Goal: Task Accomplishment & Management: Complete application form

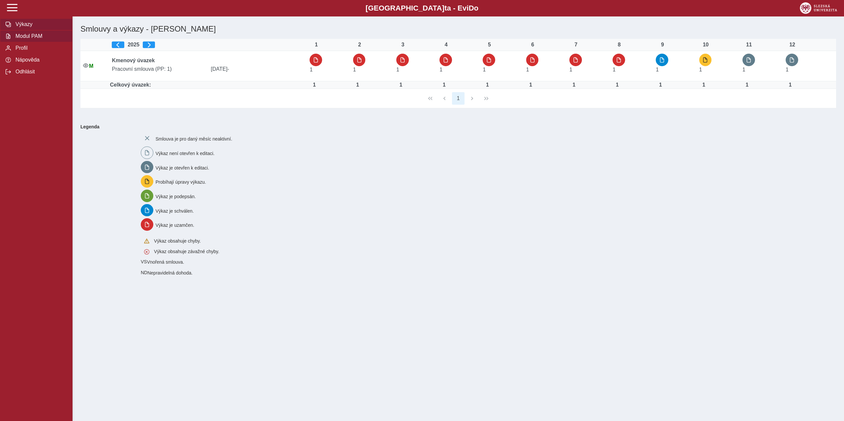
click at [31, 39] on span "Modul PAM" at bounding box center [40, 36] width 53 height 6
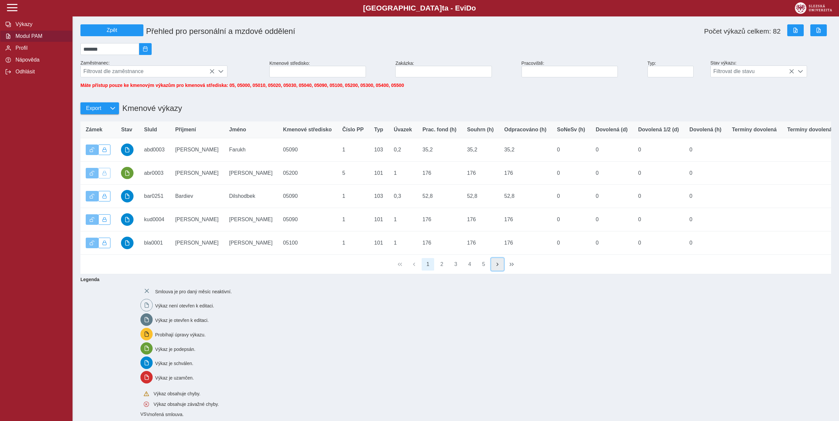
click at [494, 271] on button "button" at bounding box center [497, 264] width 13 height 13
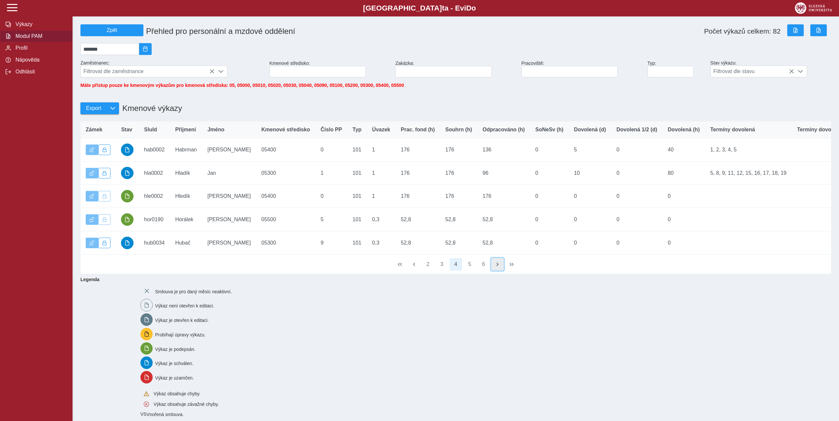
click at [494, 271] on button "button" at bounding box center [497, 264] width 13 height 13
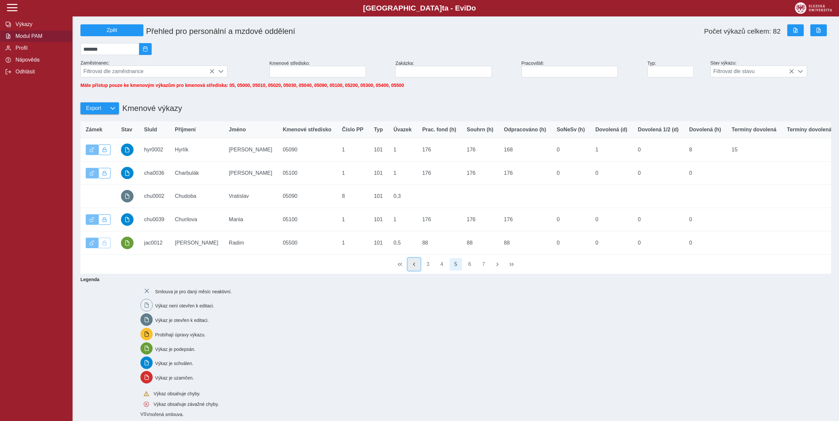
click at [414, 267] on span "button" at bounding box center [413, 264] width 5 height 5
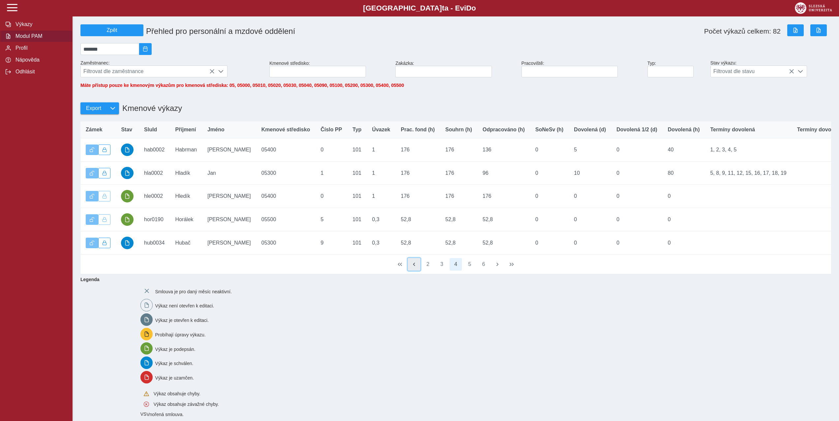
click at [410, 271] on button "button" at bounding box center [414, 264] width 13 height 13
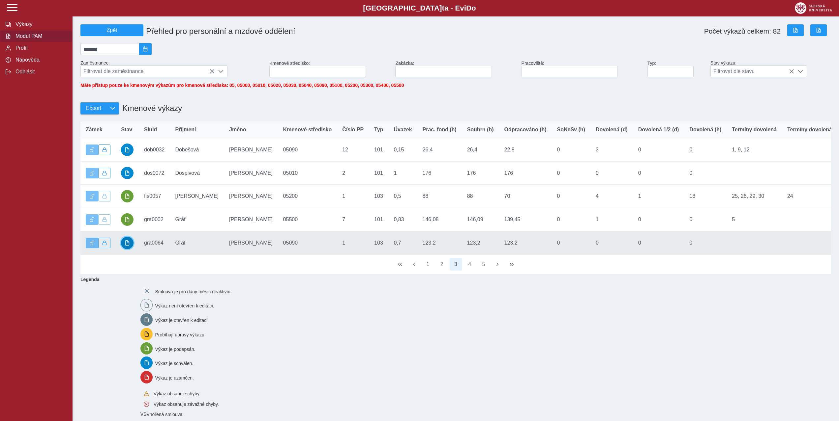
click at [125, 245] on span "button" at bounding box center [127, 243] width 5 height 5
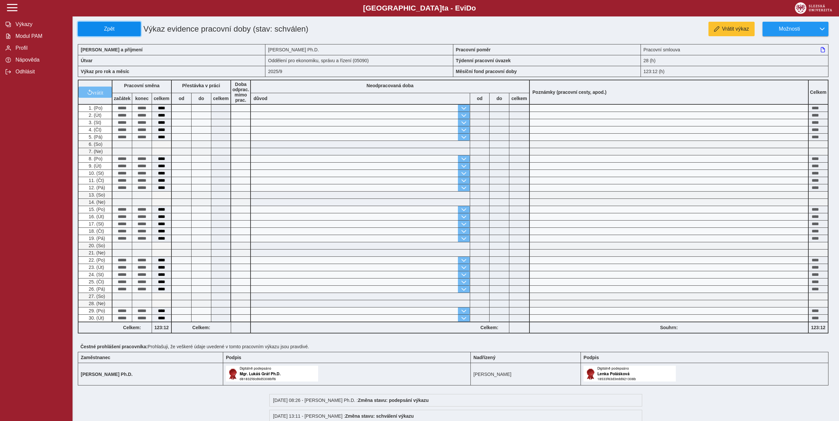
click at [111, 30] on span "Zpět" at bounding box center [109, 29] width 57 height 6
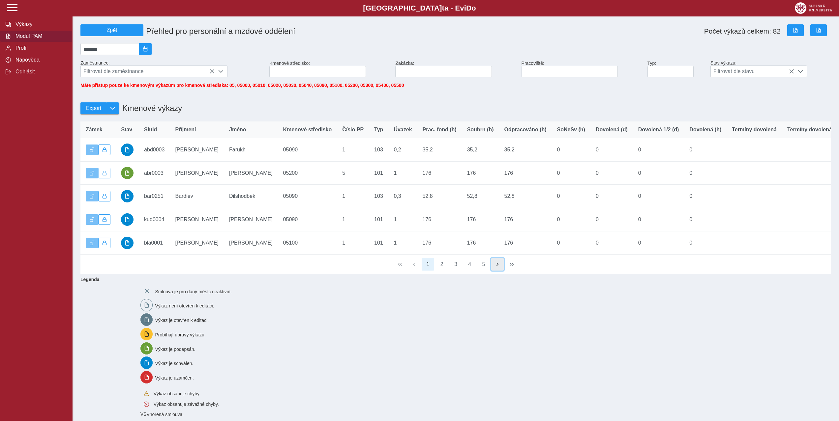
click at [497, 267] on span "button" at bounding box center [497, 264] width 5 height 5
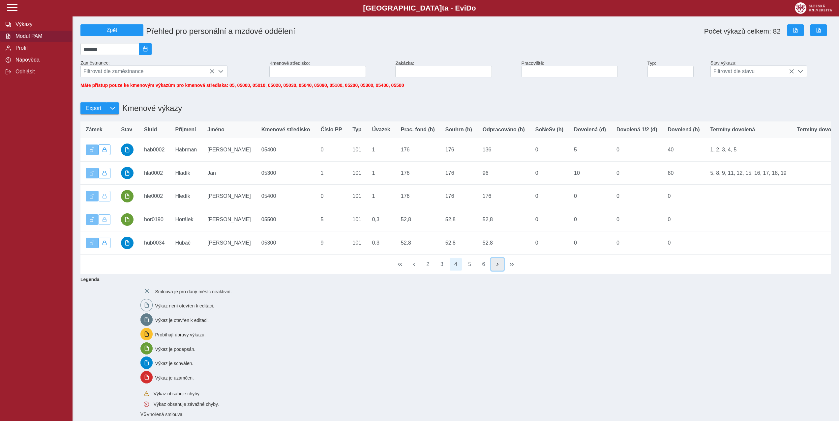
click at [496, 267] on span "button" at bounding box center [497, 264] width 5 height 5
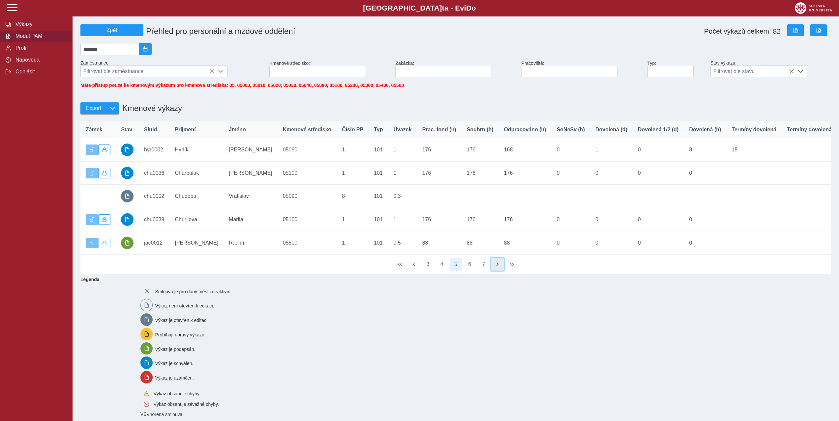
click at [496, 267] on span "button" at bounding box center [497, 264] width 5 height 5
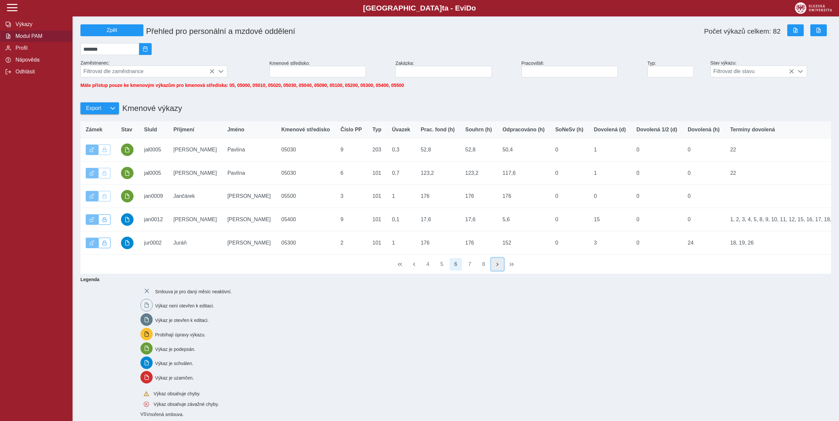
click at [496, 267] on span "button" at bounding box center [497, 264] width 5 height 5
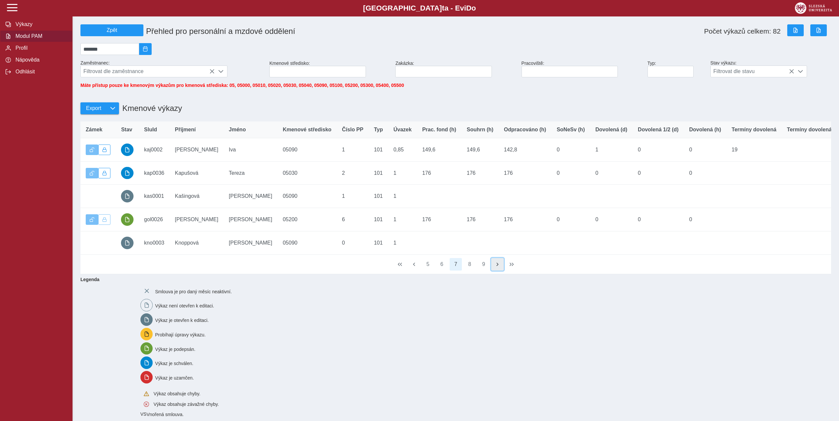
click at [496, 267] on span "button" at bounding box center [497, 264] width 5 height 5
click at [26, 54] on button "Profil" at bounding box center [36, 48] width 72 height 12
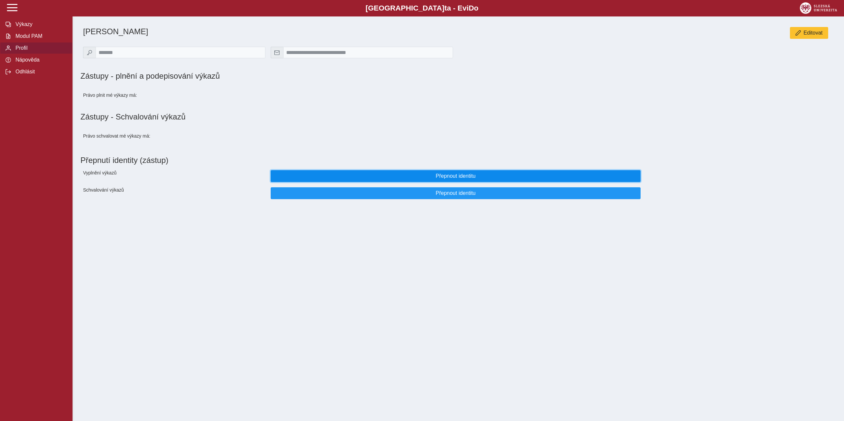
click at [397, 176] on span "Přepnout identitu" at bounding box center [455, 176] width 359 height 6
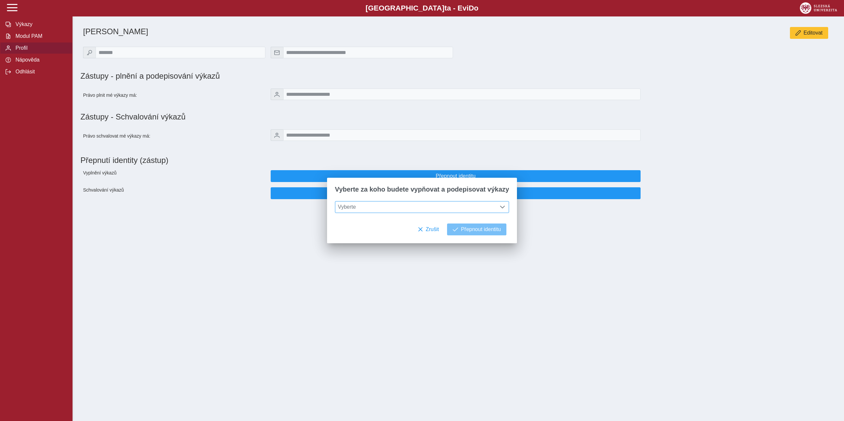
click at [380, 207] on span "Vyberte" at bounding box center [415, 207] width 161 height 11
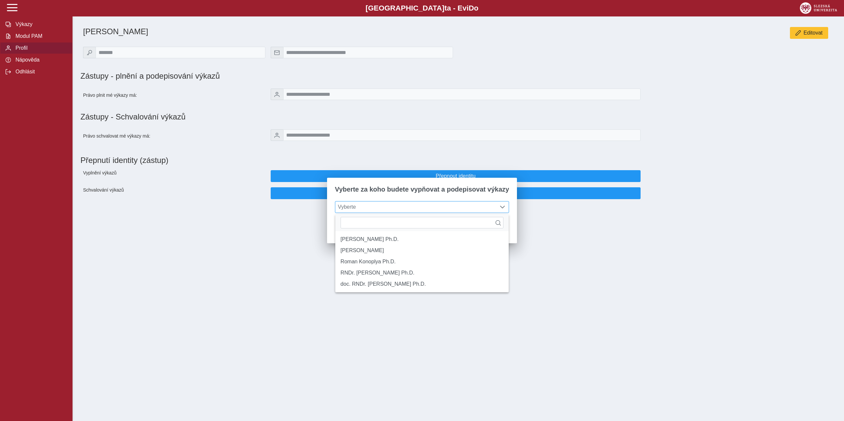
scroll to position [4, 29]
click at [380, 207] on span "Vyberte" at bounding box center [415, 207] width 161 height 11
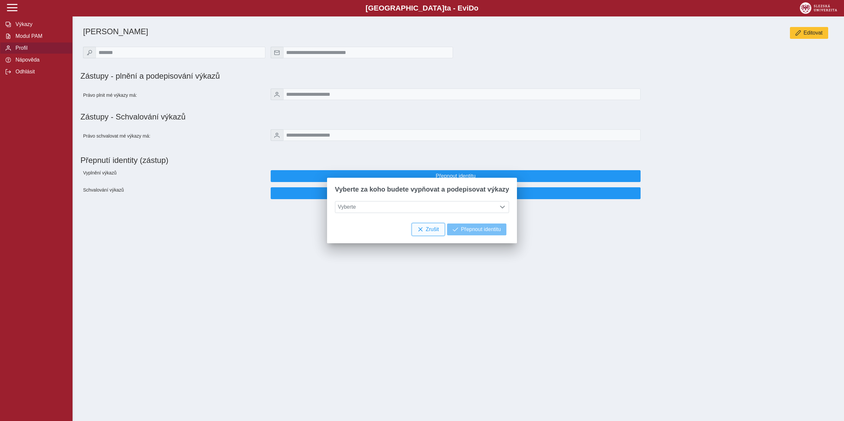
click at [425, 229] on span "Zrušit" at bounding box center [431, 230] width 13 height 6
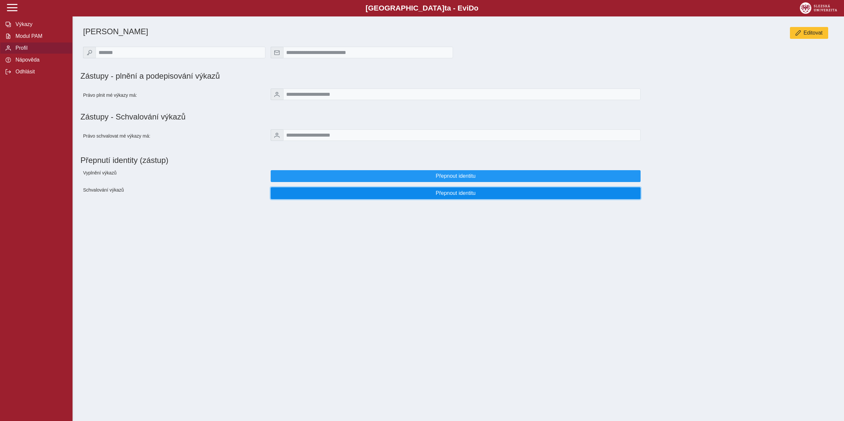
click at [435, 195] on span "Přepnout identitu" at bounding box center [455, 193] width 359 height 6
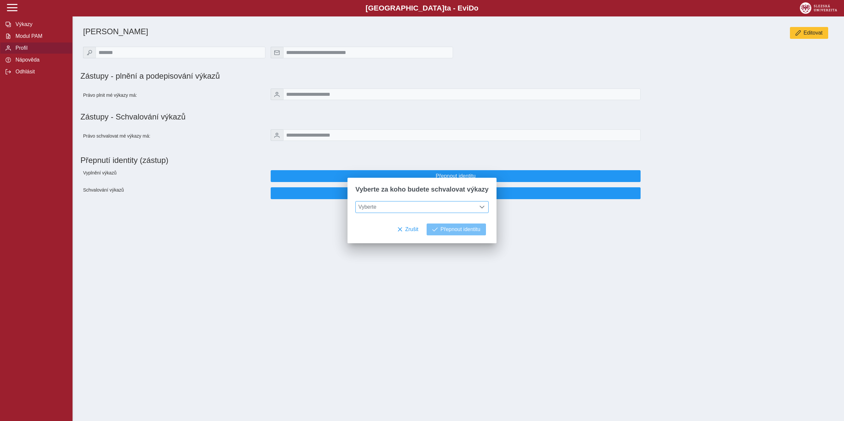
click at [376, 208] on span "Vyberte" at bounding box center [416, 207] width 120 height 11
click at [382, 265] on li "doc. RNDr. [PERSON_NAME] Ph.D." at bounding box center [422, 261] width 132 height 11
click at [449, 232] on span "Přepnout identitu" at bounding box center [460, 230] width 40 height 6
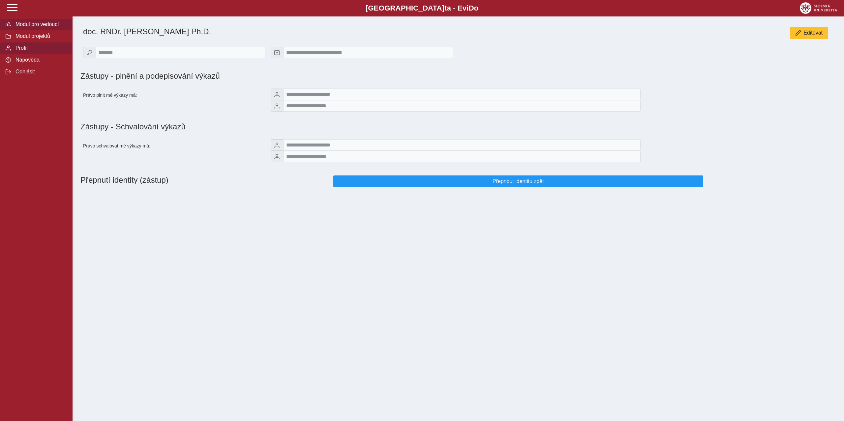
click at [36, 22] on span "Modul pro vedoucí" at bounding box center [40, 24] width 53 height 6
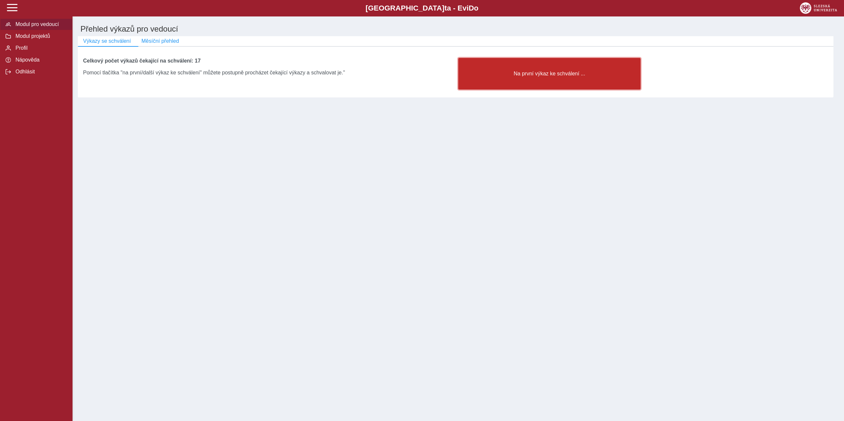
click at [534, 77] on span "Na první výkaz ke schválení ..." at bounding box center [549, 74] width 171 height 6
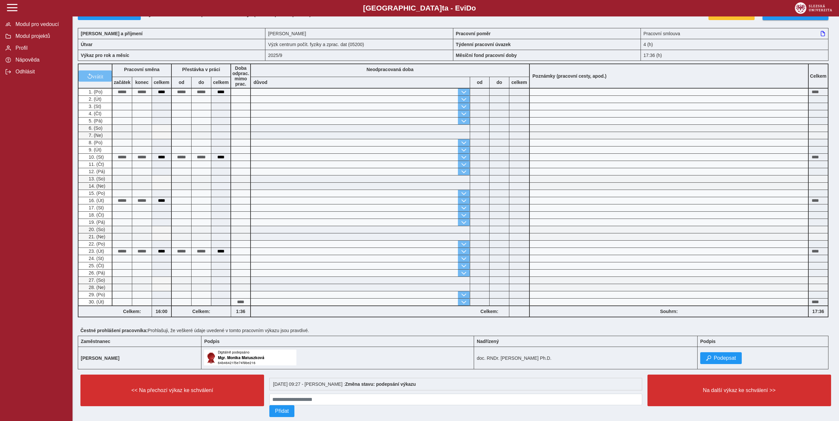
scroll to position [30, 0]
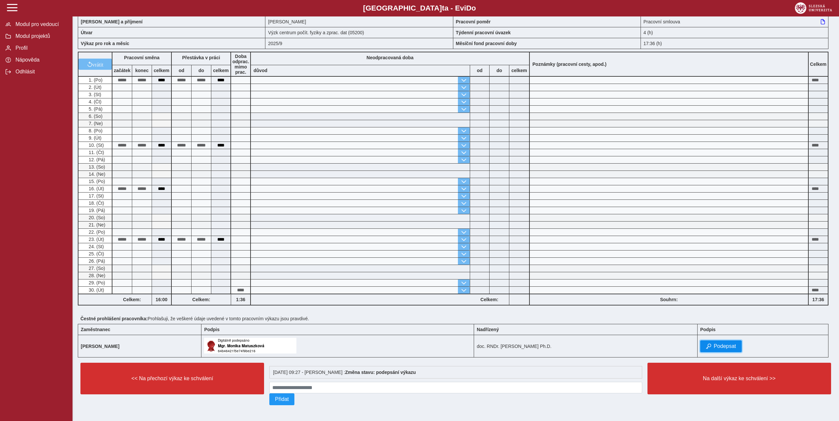
click at [725, 345] on span "Podepsat" at bounding box center [724, 347] width 22 height 6
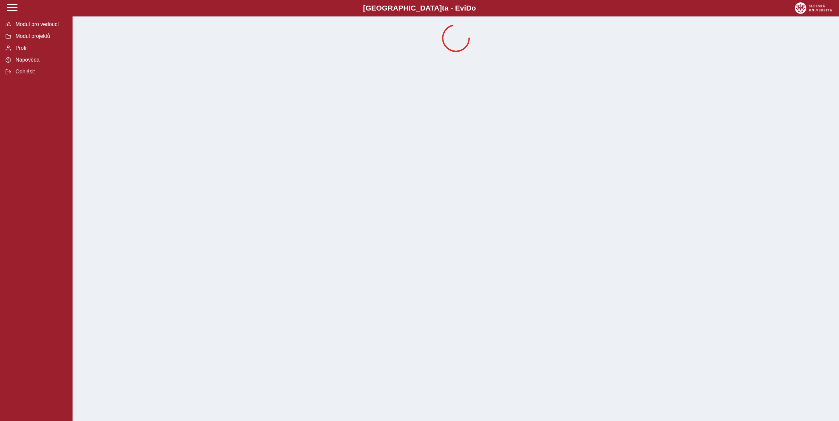
scroll to position [0, 0]
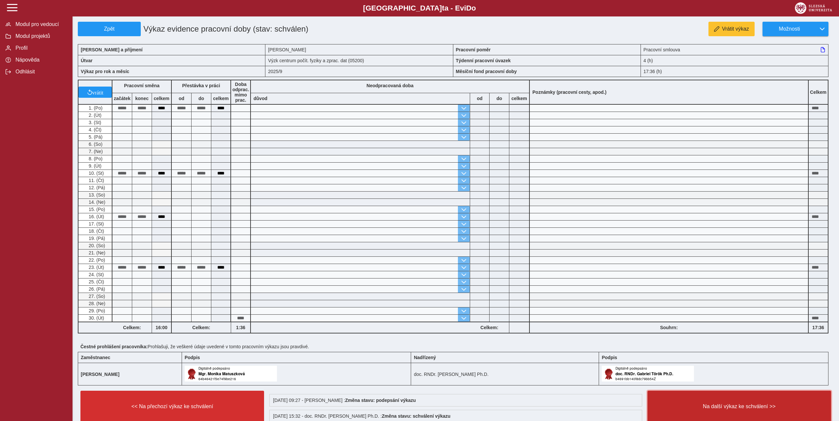
click at [728, 409] on span "Na další výkaz ke schválení >>" at bounding box center [739, 407] width 172 height 6
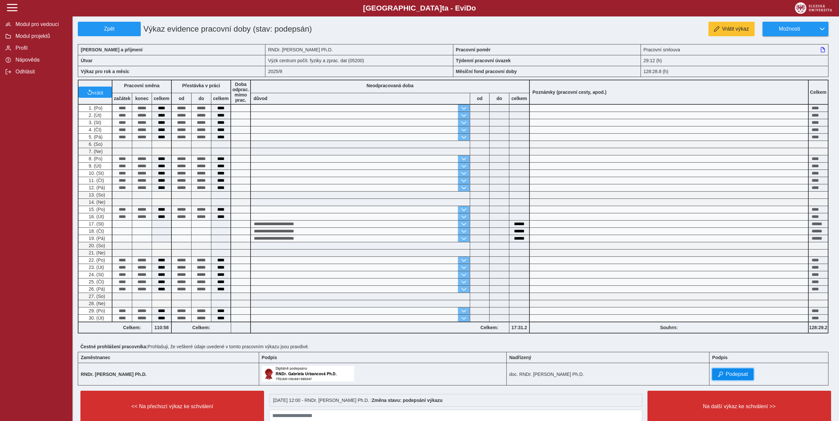
click at [720, 373] on span "button" at bounding box center [719, 374] width 5 height 5
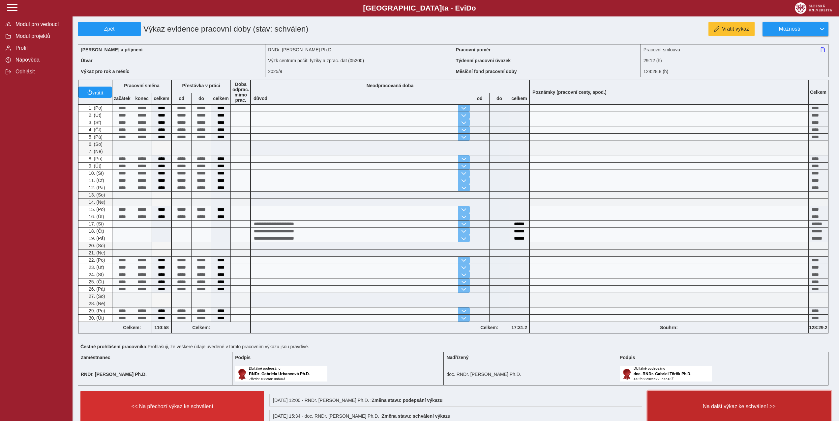
click at [716, 405] on span "Na další výkaz ke schválení >>" at bounding box center [739, 407] width 172 height 6
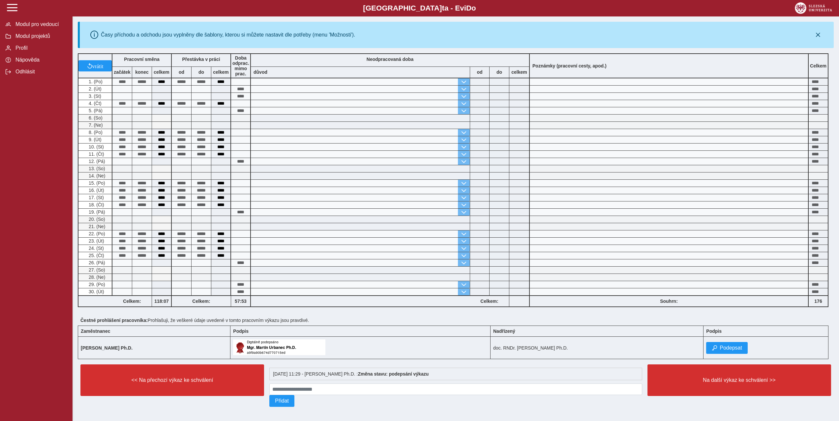
scroll to position [67, 0]
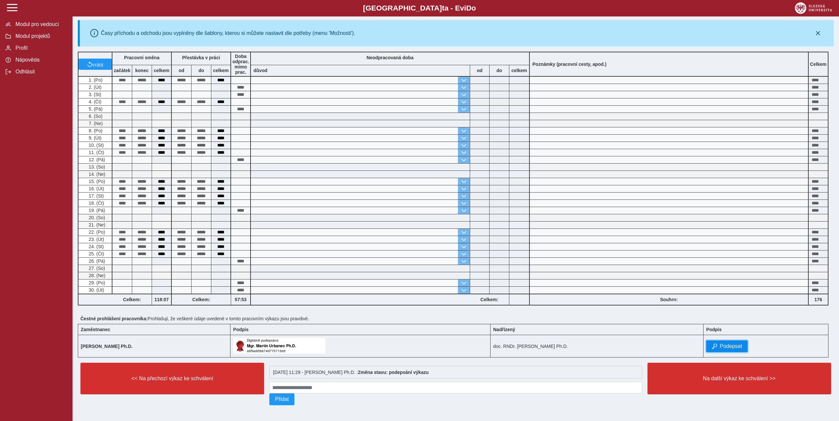
click at [719, 344] on span "Podepsat" at bounding box center [730, 347] width 22 height 6
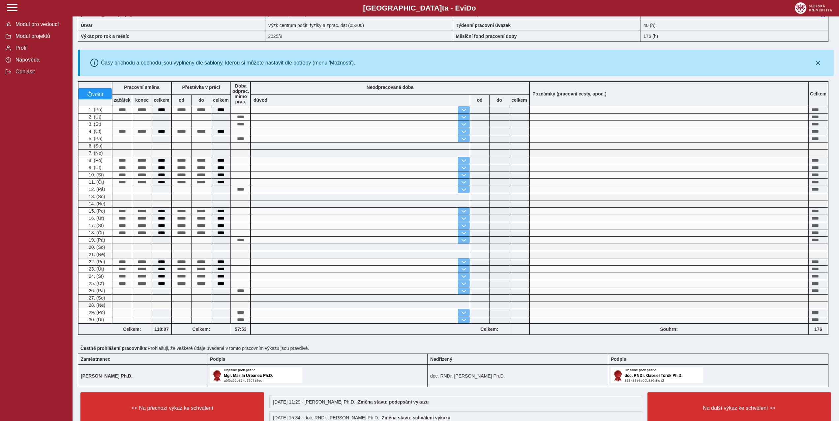
scroll to position [83, 0]
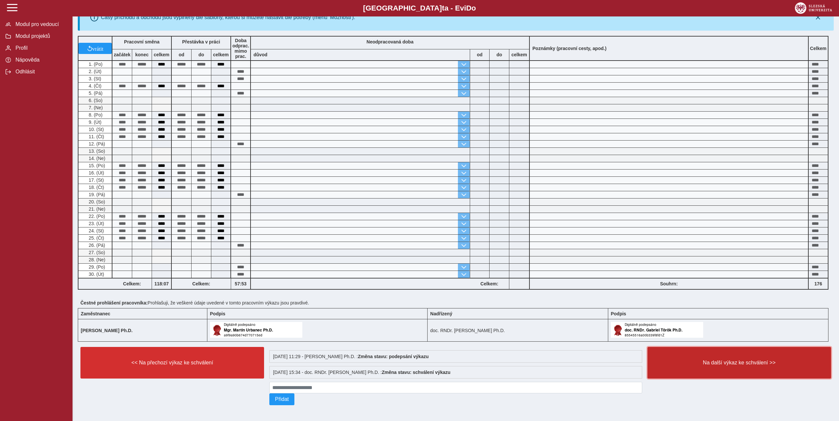
click at [708, 365] on button "Na další výkaz ke schválení >>" at bounding box center [739, 363] width 184 height 32
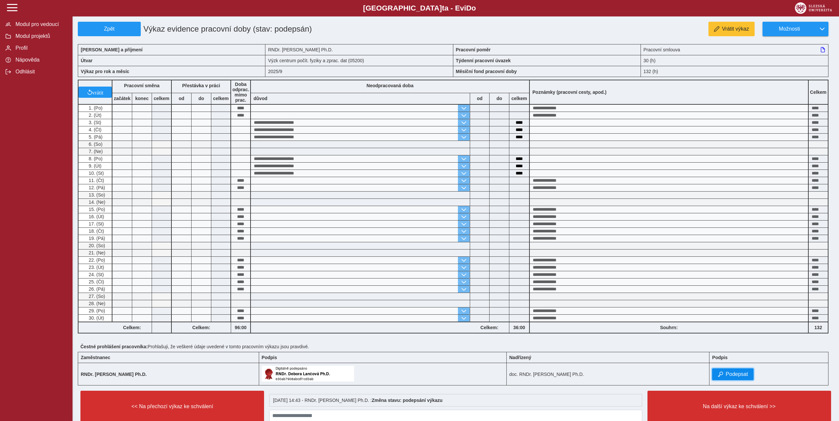
click at [730, 377] on span "Podepsat" at bounding box center [736, 375] width 22 height 6
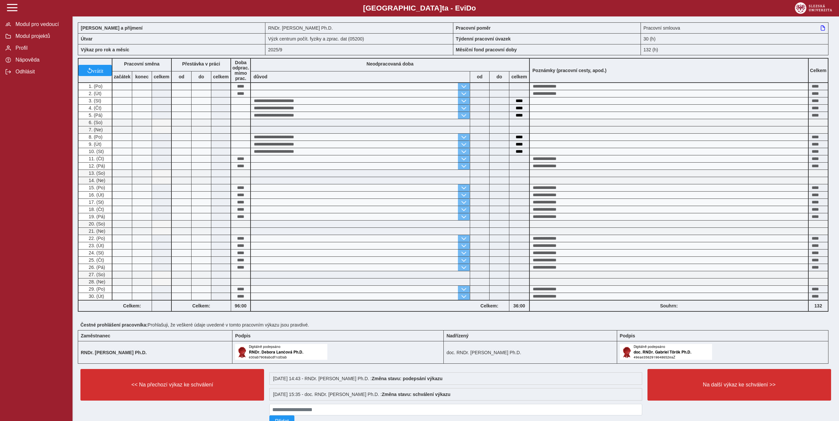
scroll to position [46, 0]
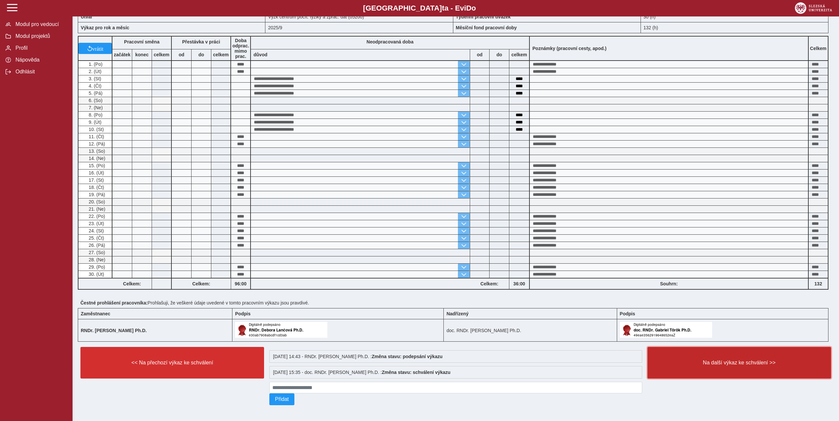
click at [730, 364] on span "Na další výkaz ke schválení >>" at bounding box center [739, 363] width 172 height 6
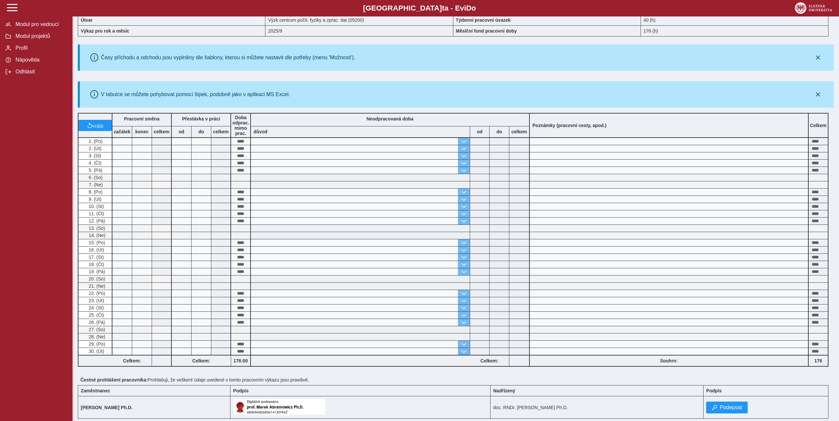
scroll to position [104, 0]
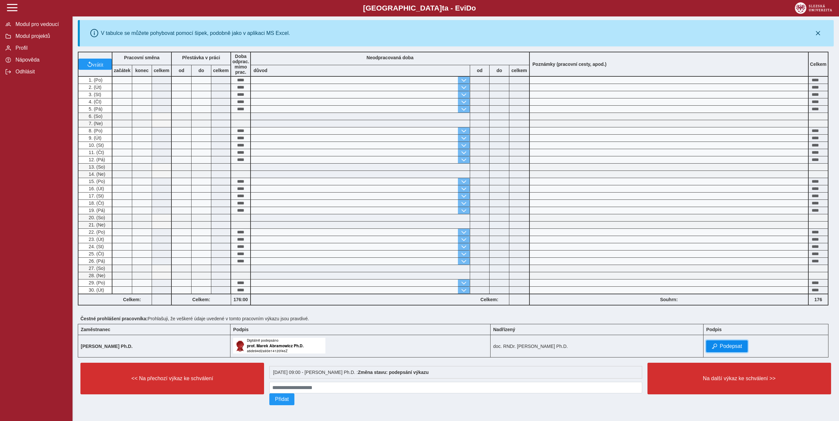
click at [728, 344] on span "Podepsat" at bounding box center [730, 347] width 22 height 6
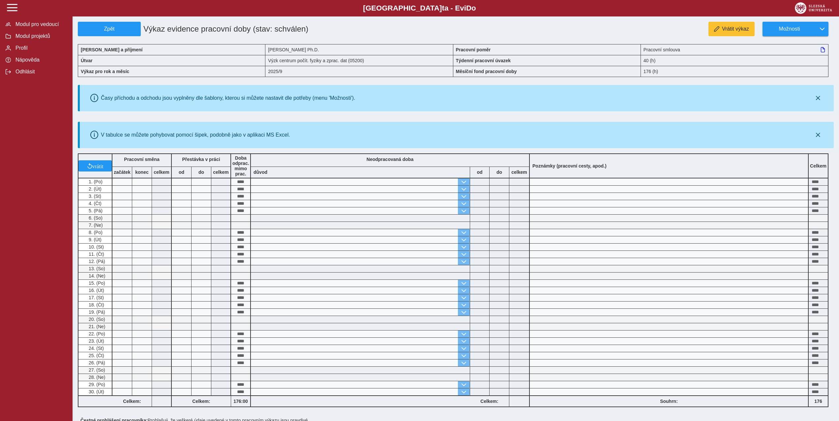
scroll to position [120, 0]
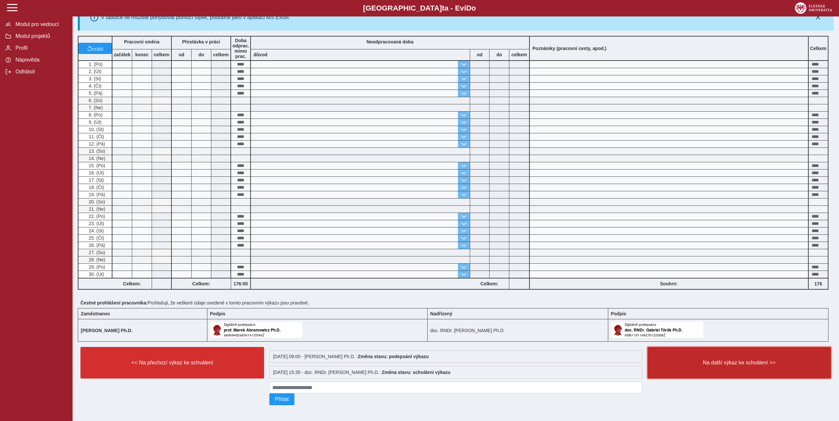
click at [726, 353] on button "Na další výkaz ke schválení >>" at bounding box center [739, 363] width 184 height 32
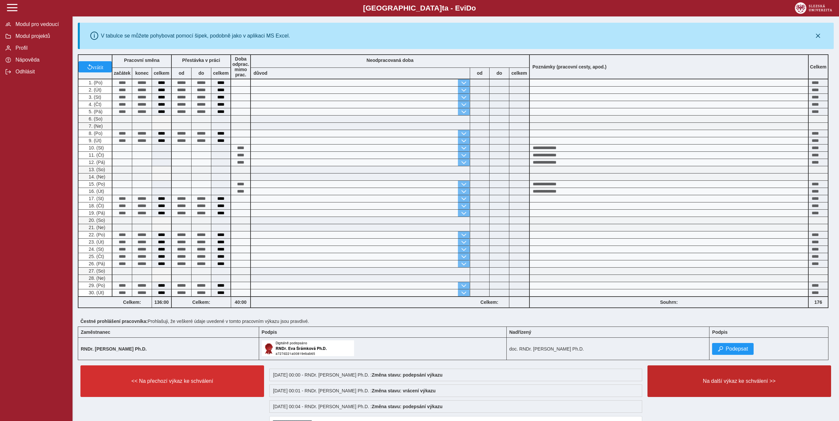
scroll to position [103, 0]
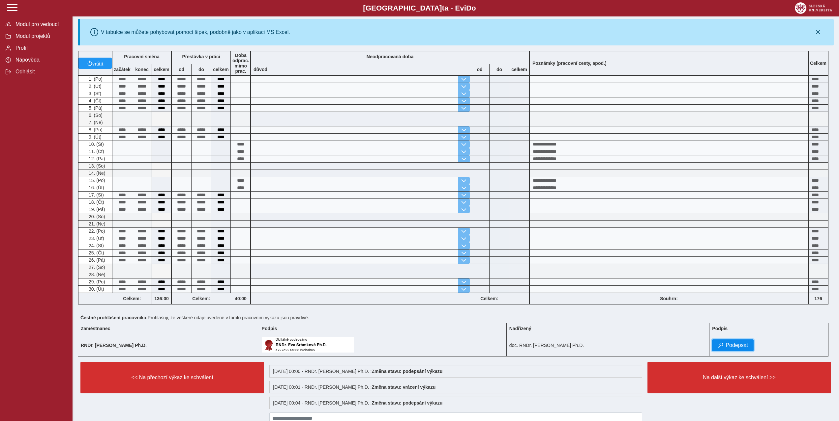
click at [725, 345] on span "Podepsat" at bounding box center [736, 346] width 22 height 6
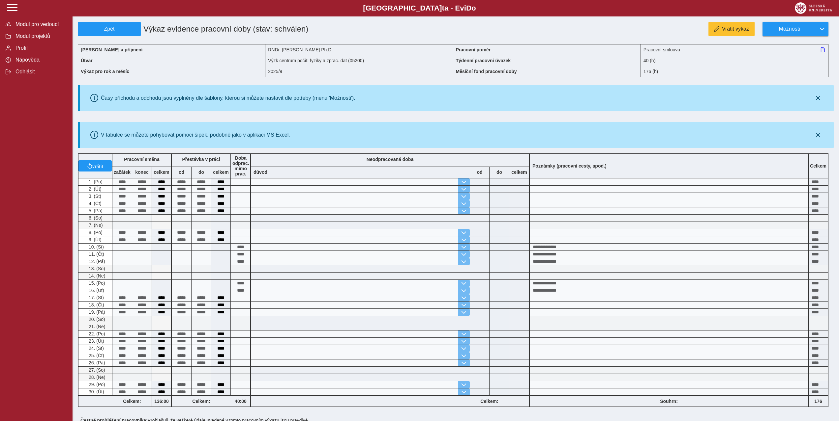
scroll to position [152, 0]
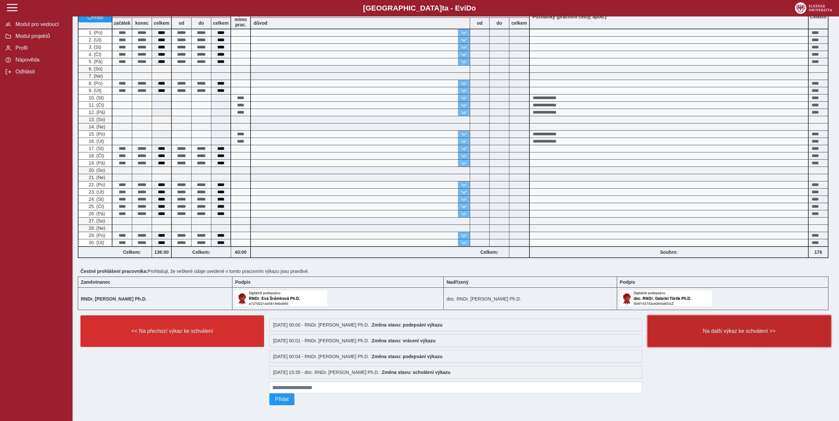
click at [700, 329] on span "Na další výkaz ke schválení >>" at bounding box center [739, 332] width 172 height 6
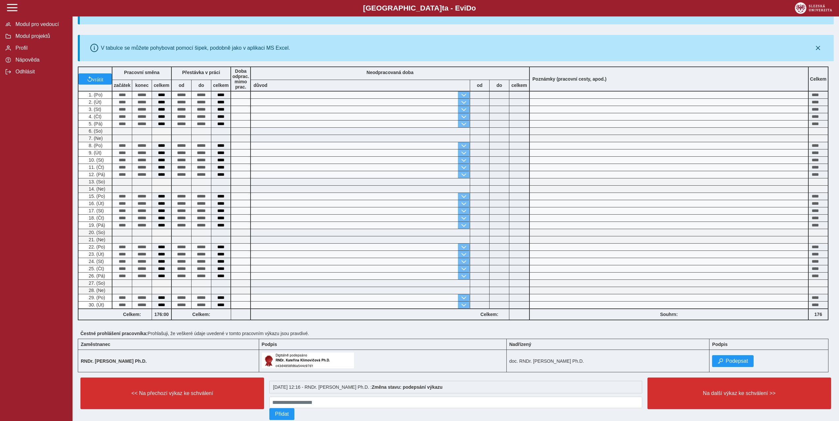
scroll to position [99, 0]
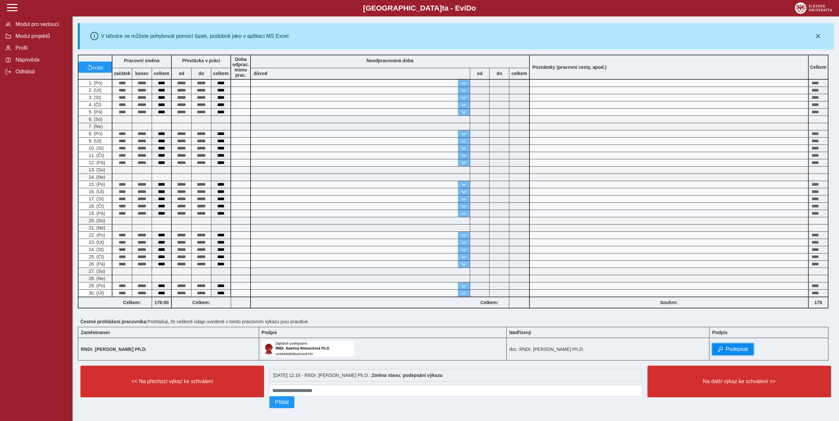
click at [737, 348] on span "Podepsat" at bounding box center [736, 350] width 22 height 6
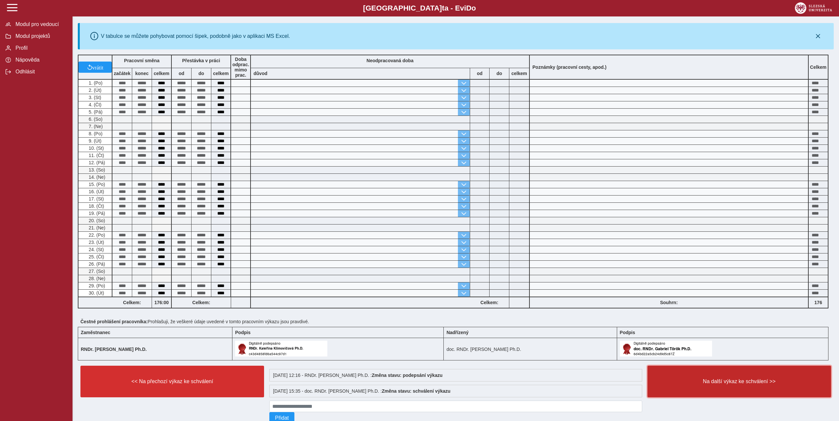
click at [761, 382] on span "Na další výkaz ke schválení >>" at bounding box center [739, 382] width 172 height 6
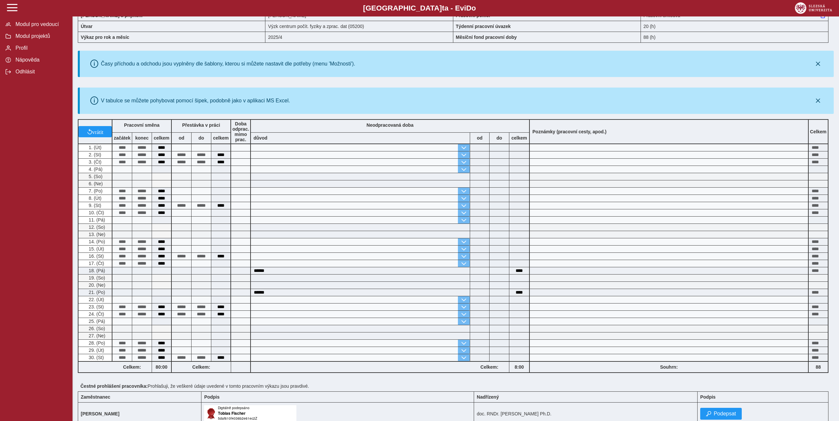
scroll to position [104, 0]
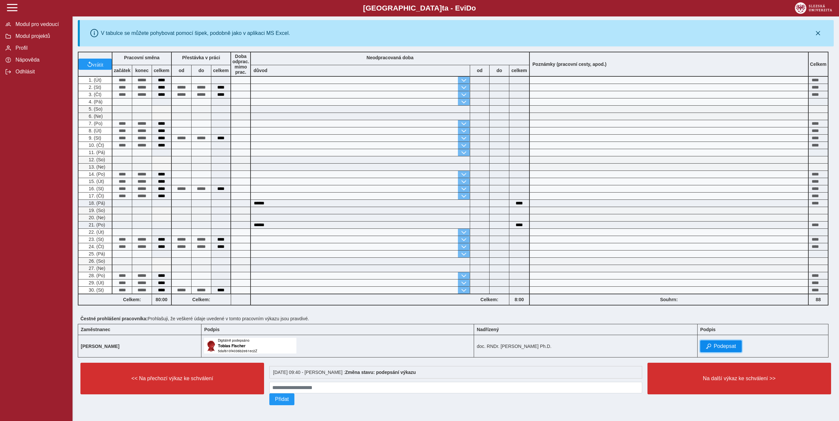
click at [713, 346] on span "Podepsat" at bounding box center [724, 347] width 22 height 6
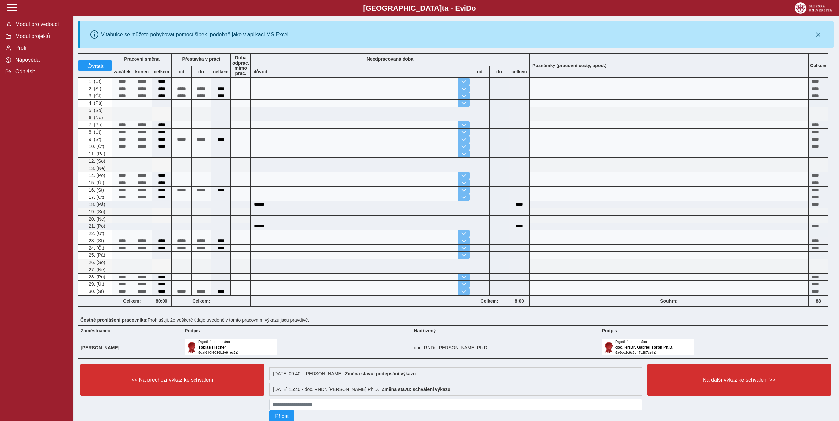
scroll to position [120, 0]
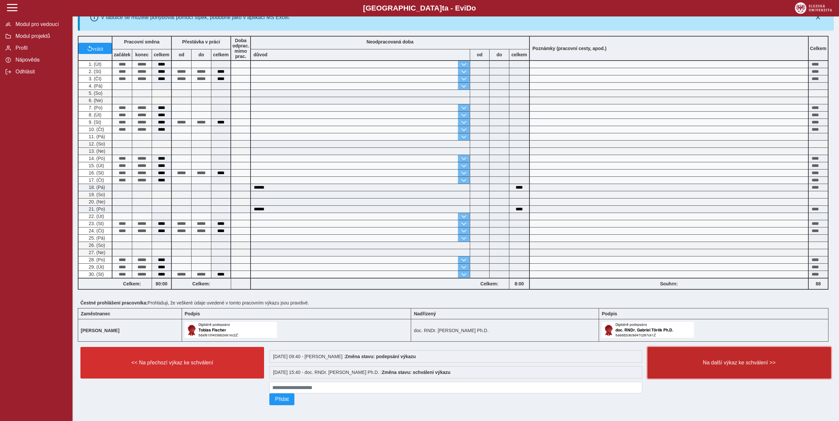
click at [714, 361] on span "Na další výkaz ke schválení >>" at bounding box center [739, 363] width 172 height 6
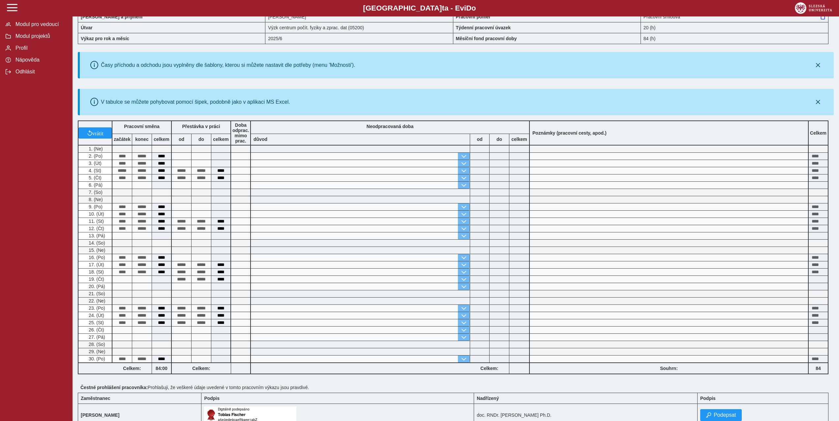
scroll to position [104, 0]
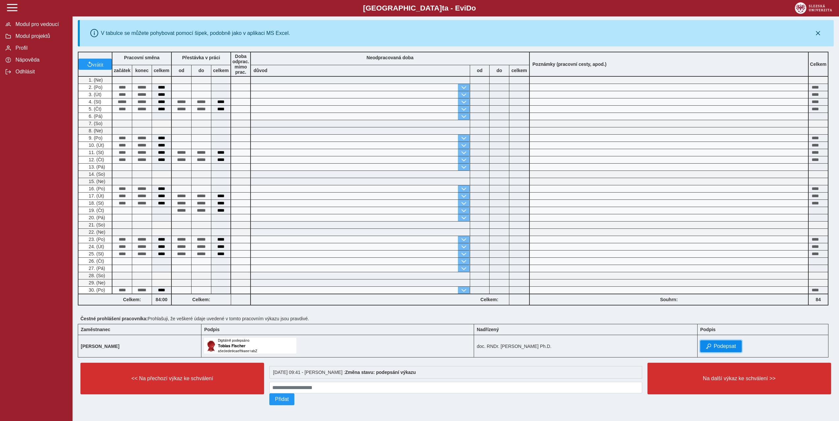
click at [706, 347] on button "Podepsat" at bounding box center [721, 347] width 42 height 12
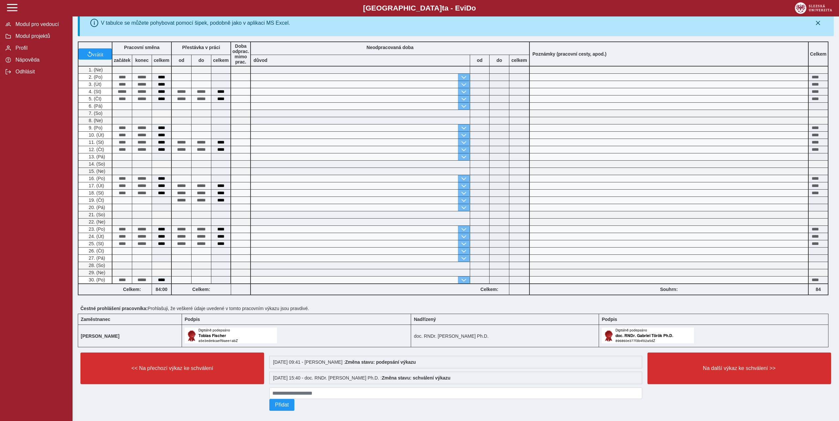
scroll to position [120, 0]
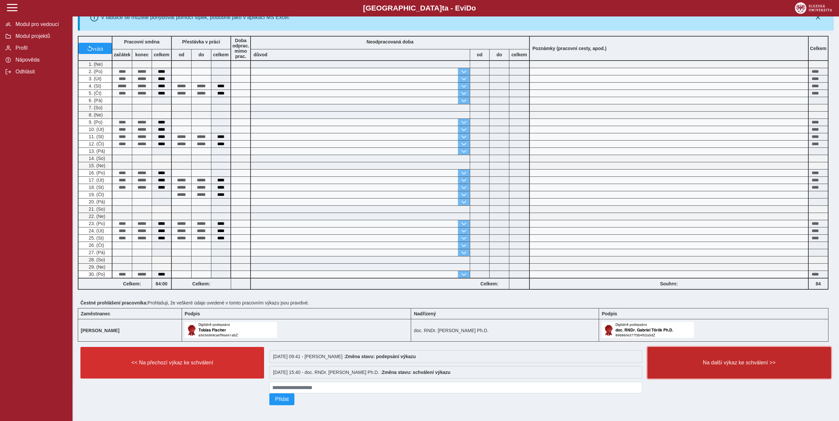
click at [723, 360] on span "Na další výkaz ke schválení >>" at bounding box center [739, 363] width 172 height 6
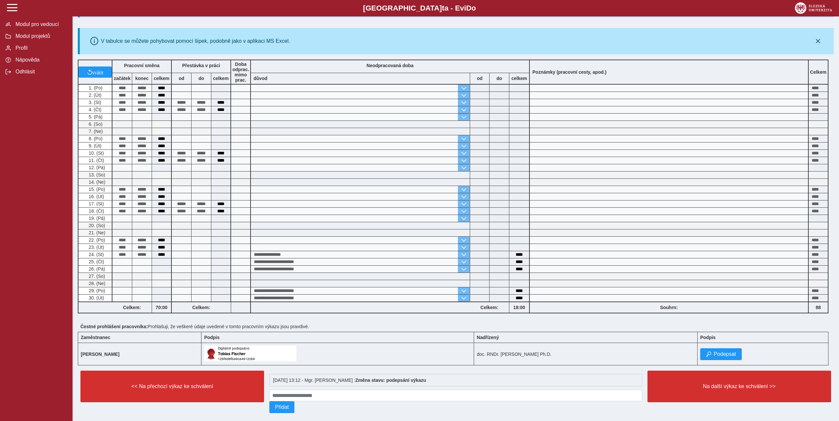
scroll to position [99, 0]
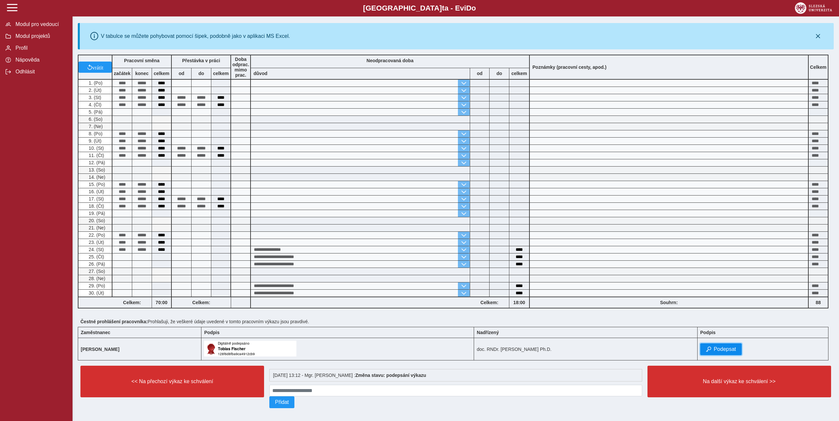
click at [720, 352] on span "Podepsat" at bounding box center [724, 350] width 22 height 6
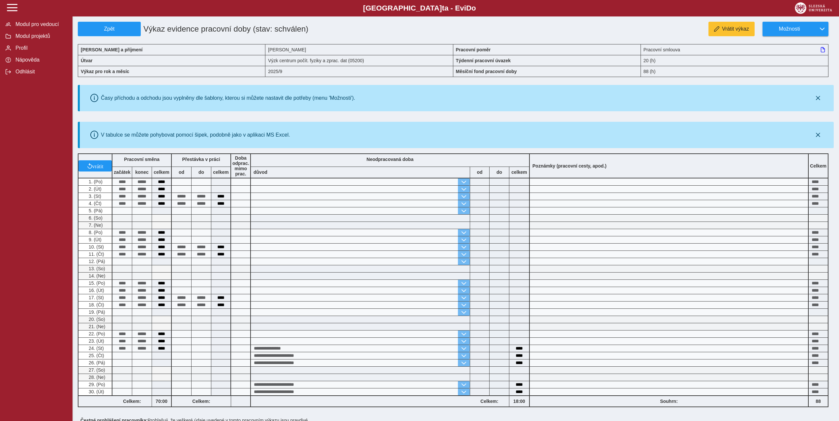
scroll to position [120, 0]
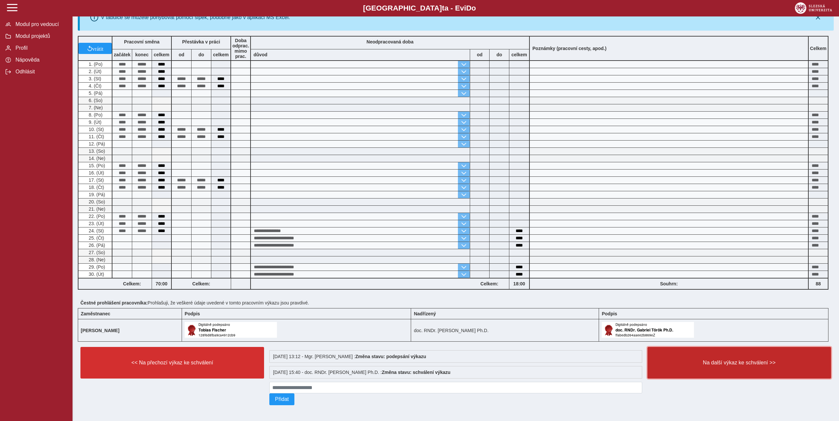
click at [719, 365] on button "Na další výkaz ke schválení >>" at bounding box center [739, 363] width 184 height 32
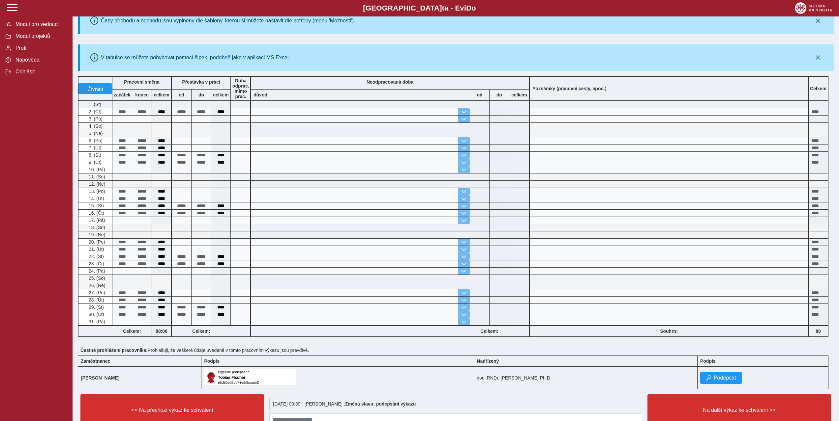
scroll to position [111, 0]
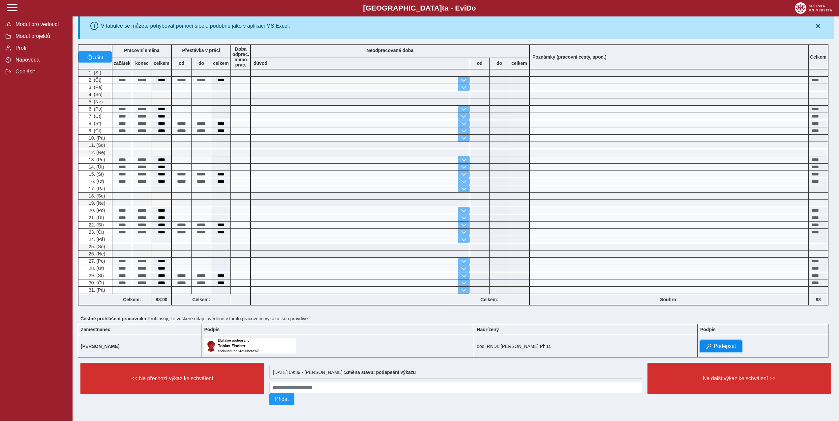
click at [714, 349] on button "Podepsat" at bounding box center [721, 347] width 42 height 12
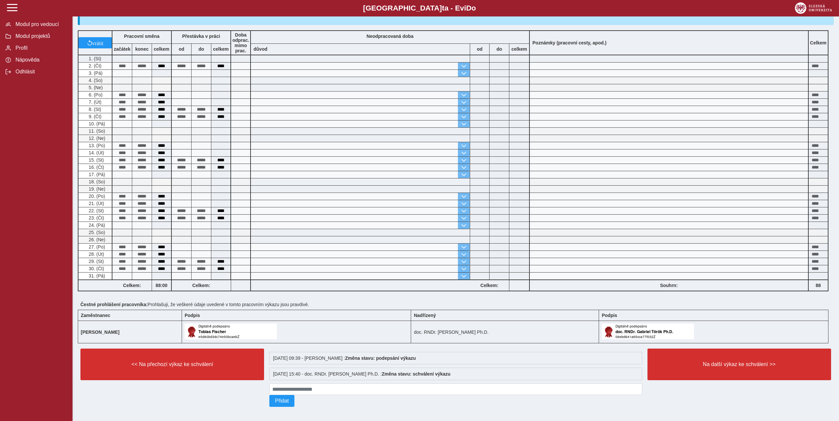
scroll to position [127, 0]
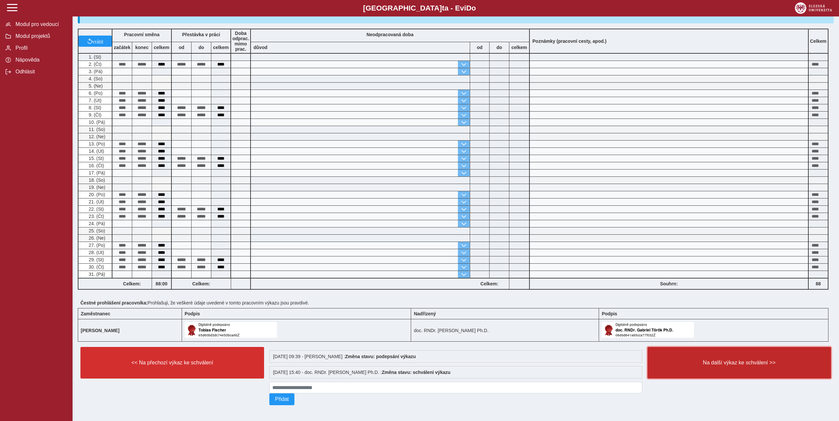
click at [718, 366] on button "Na další výkaz ke schválení >>" at bounding box center [739, 363] width 184 height 32
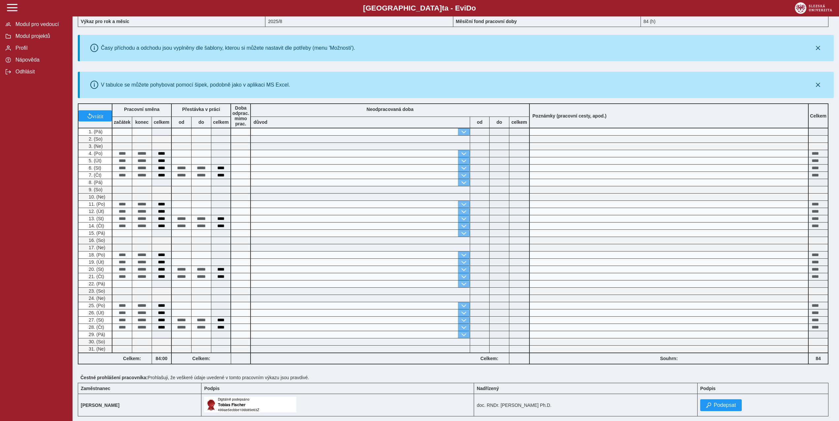
scroll to position [111, 0]
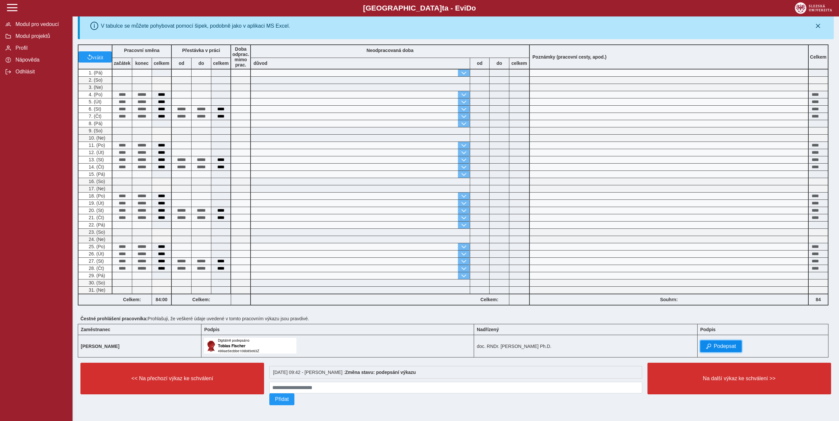
click at [726, 344] on span "Podepsat" at bounding box center [724, 347] width 22 height 6
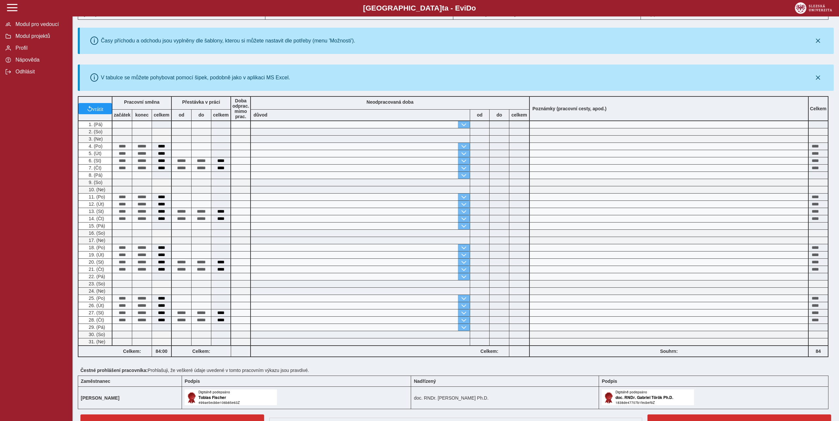
scroll to position [127, 0]
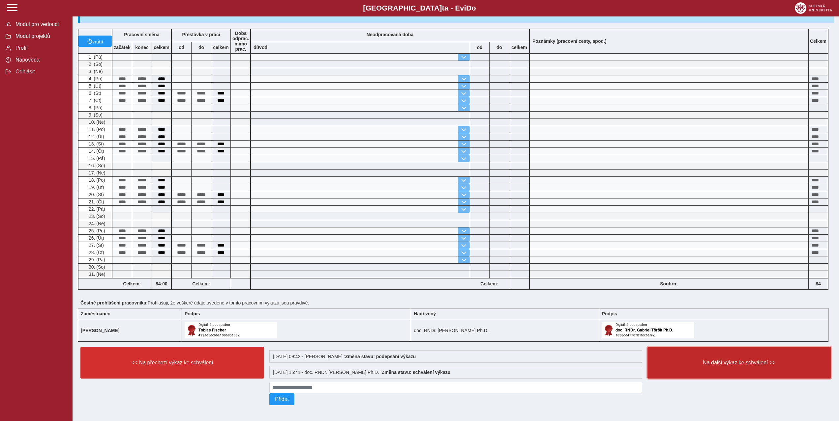
click at [717, 373] on button "Na další výkaz ke schválení >>" at bounding box center [739, 363] width 184 height 32
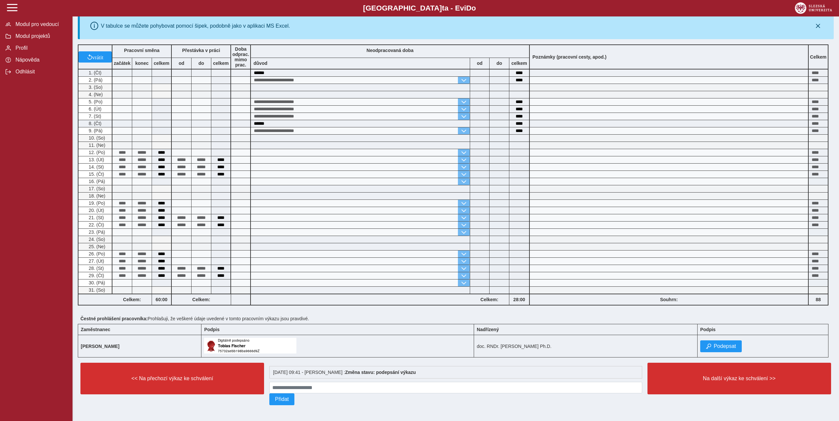
scroll to position [111, 0]
click at [723, 348] on button "Podepsat" at bounding box center [721, 347] width 42 height 12
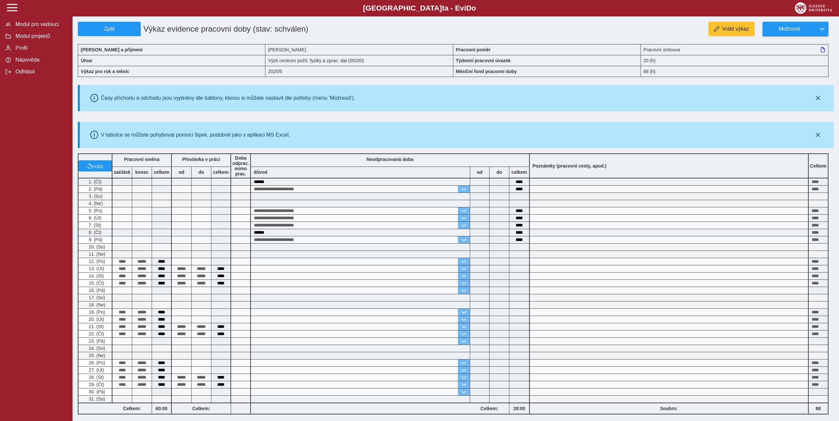
scroll to position [127, 0]
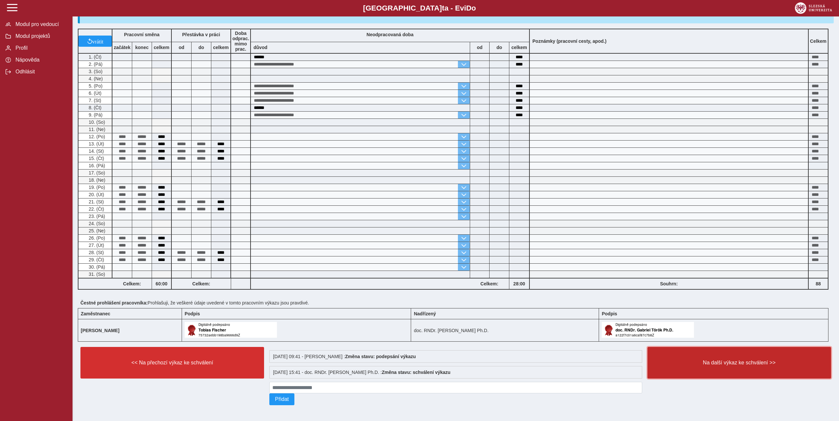
click at [722, 357] on button "Na další výkaz ke schválení >>" at bounding box center [739, 363] width 184 height 32
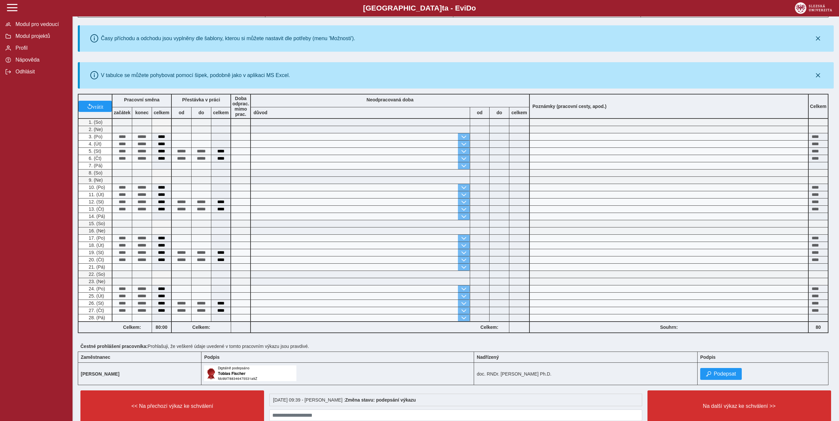
scroll to position [66, 0]
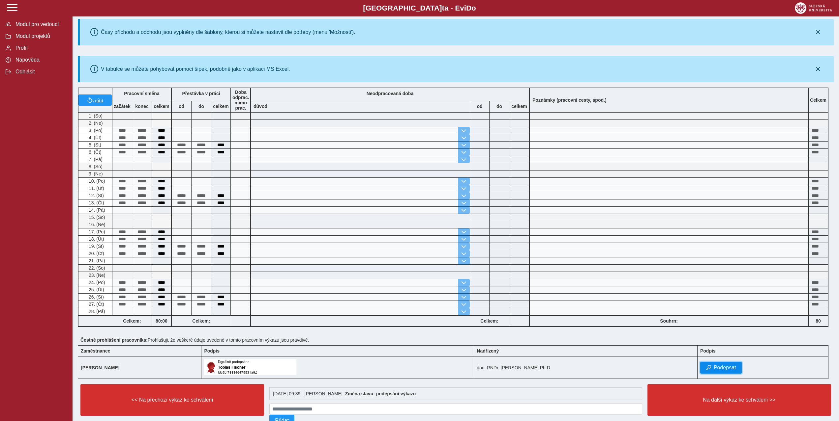
click at [713, 367] on span "Podepsat" at bounding box center [724, 368] width 22 height 6
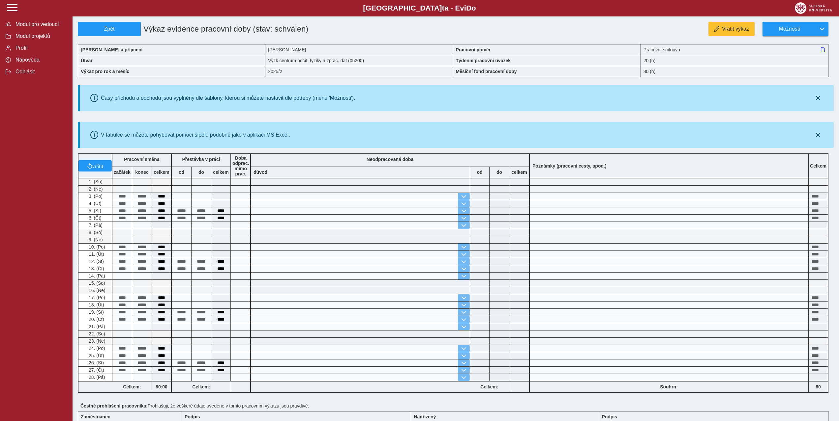
scroll to position [99, 0]
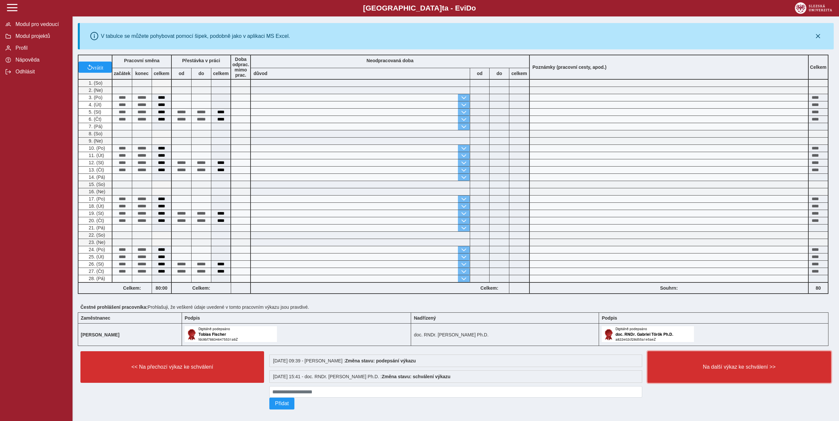
click at [712, 364] on span "Na další výkaz ke schválení >>" at bounding box center [739, 367] width 172 height 6
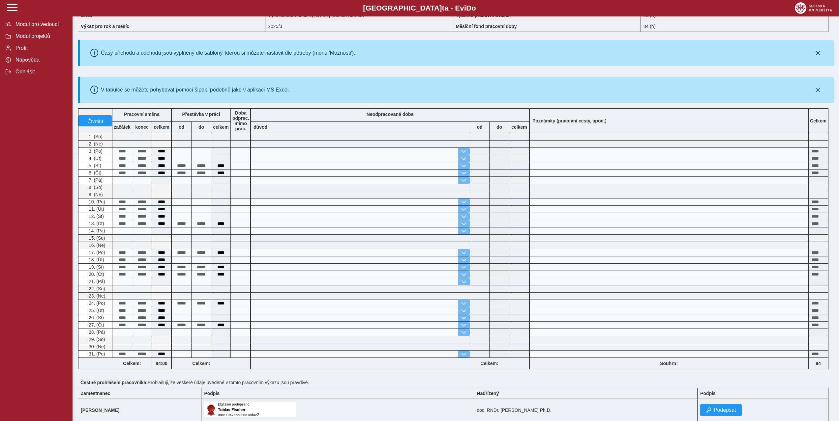
scroll to position [111, 0]
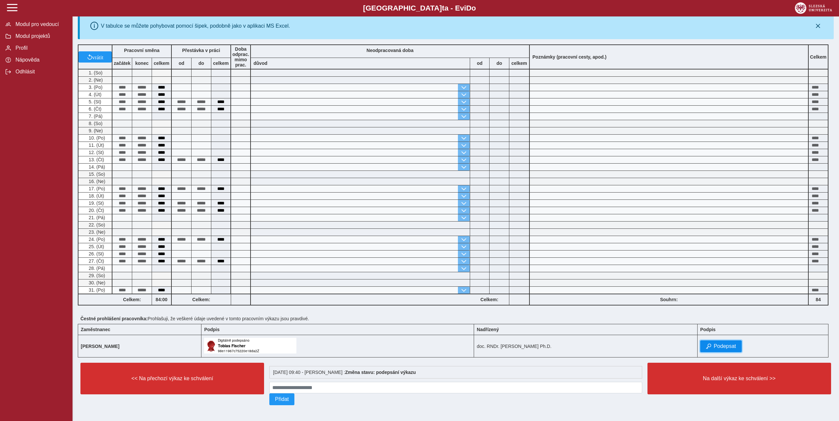
click at [713, 347] on span "Podepsat" at bounding box center [724, 347] width 22 height 6
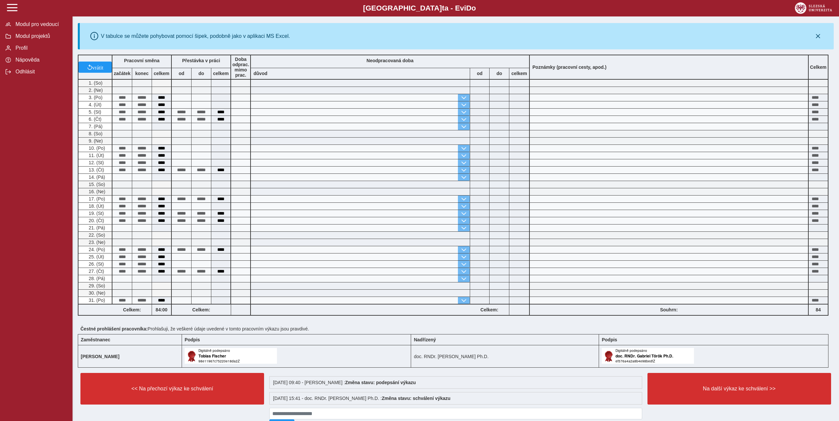
scroll to position [127, 0]
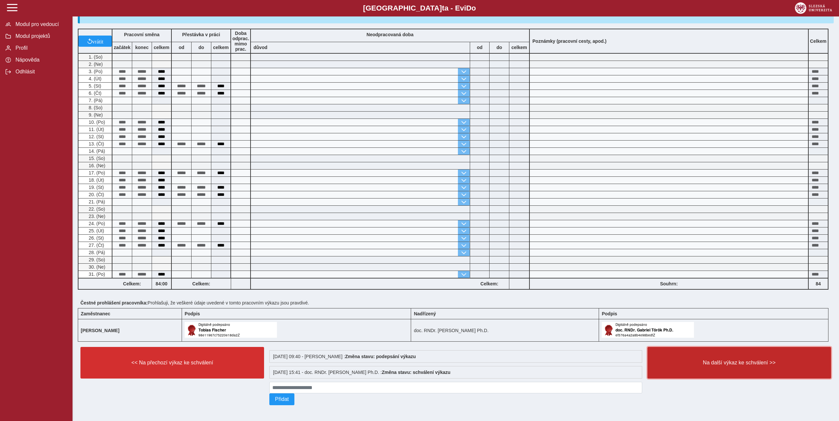
click at [709, 355] on button "Na další výkaz ke schválení >>" at bounding box center [739, 363] width 184 height 32
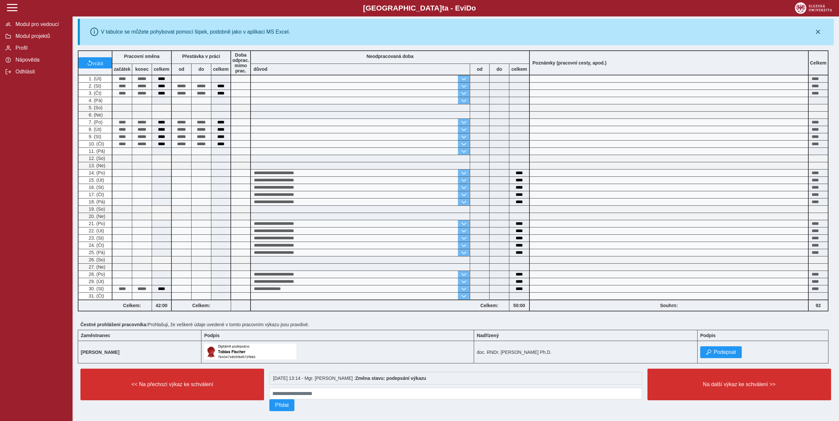
scroll to position [111, 0]
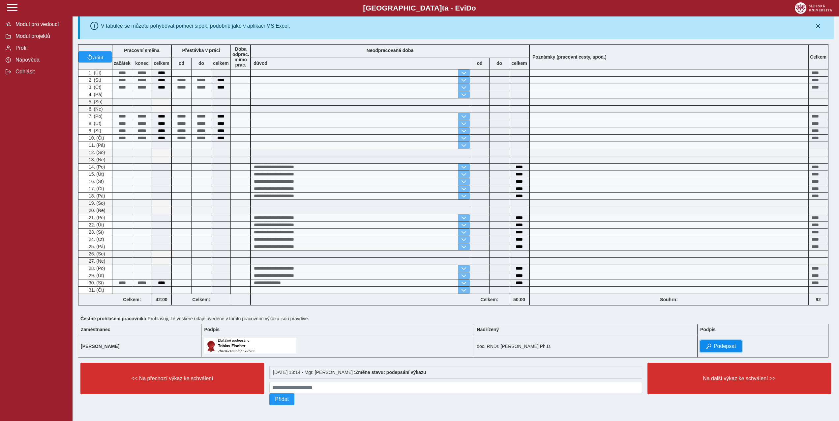
click at [713, 347] on span "Podepsat" at bounding box center [724, 347] width 22 height 6
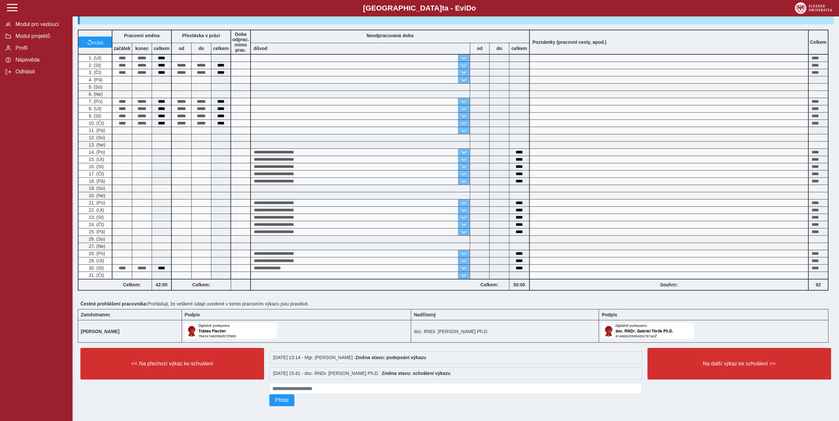
scroll to position [127, 0]
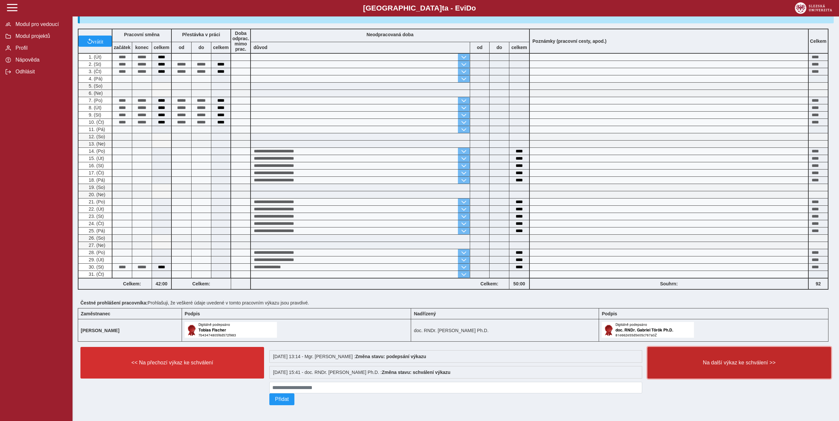
click at [713, 355] on button "Na další výkaz ke schválení >>" at bounding box center [739, 363] width 184 height 32
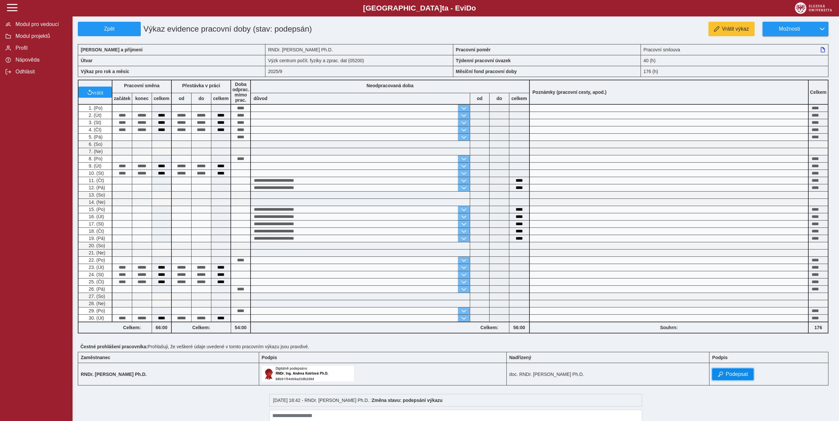
click at [747, 375] on span "Podepsat" at bounding box center [736, 375] width 22 height 6
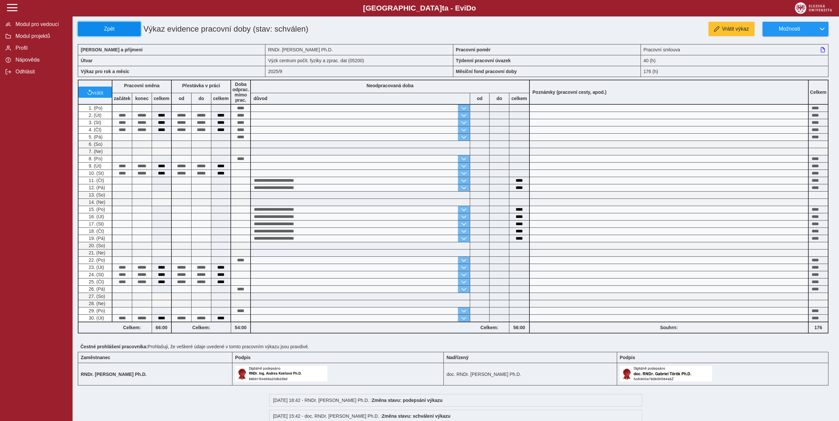
click at [105, 28] on span "Zpět" at bounding box center [109, 29] width 57 height 6
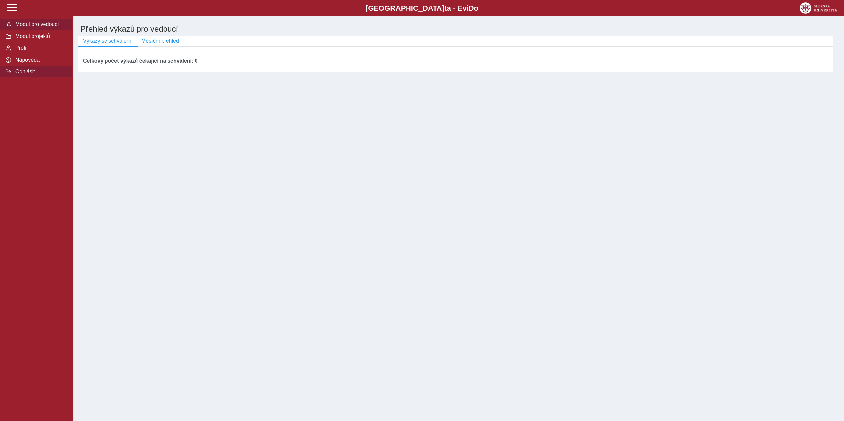
click at [24, 75] on span "Odhlásit" at bounding box center [40, 72] width 53 height 6
